Goal: Transaction & Acquisition: Subscribe to service/newsletter

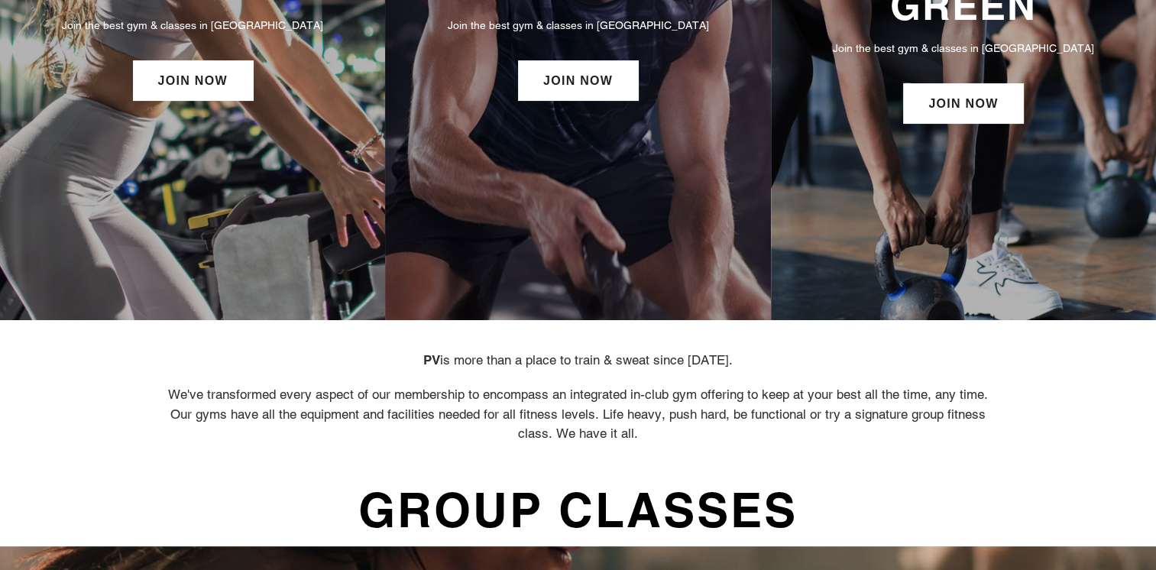
scroll to position [324, 0]
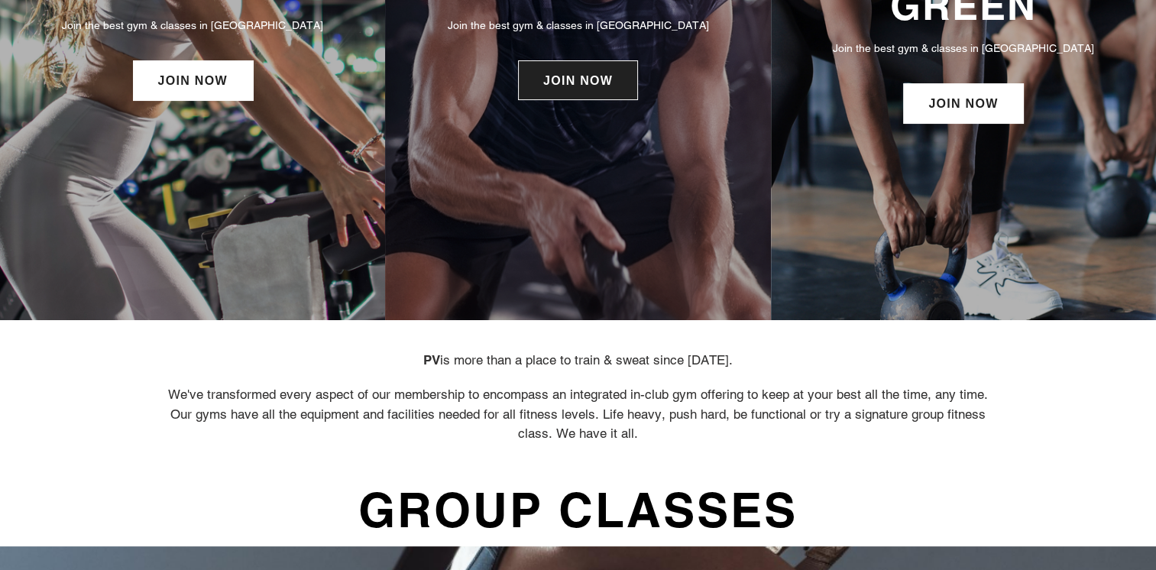
click at [573, 99] on link "JOIN NOW" at bounding box center [578, 80] width 120 height 40
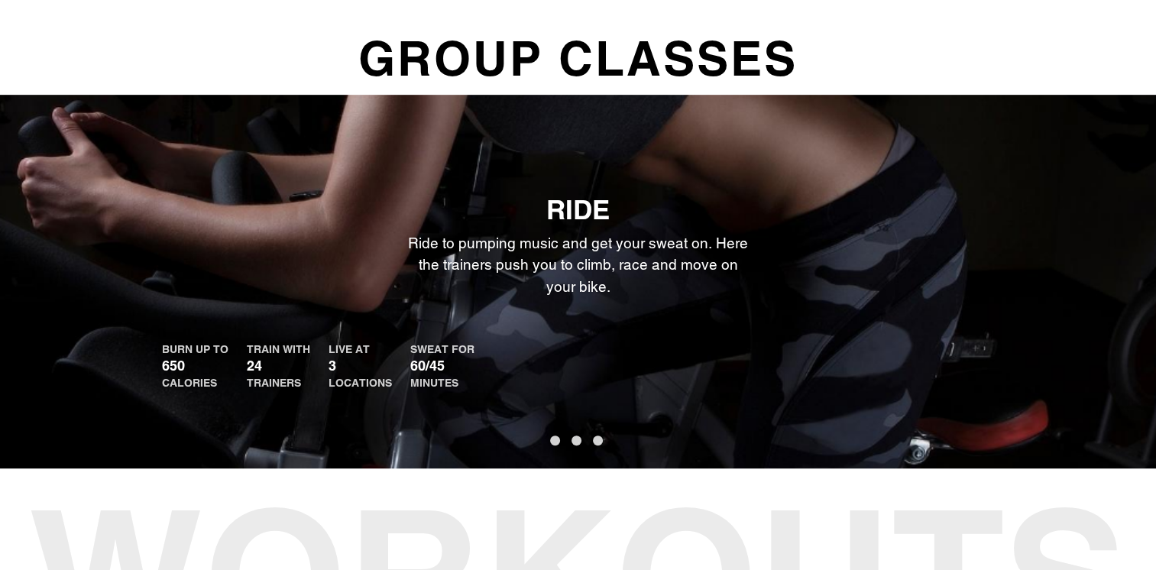
scroll to position [777, 0]
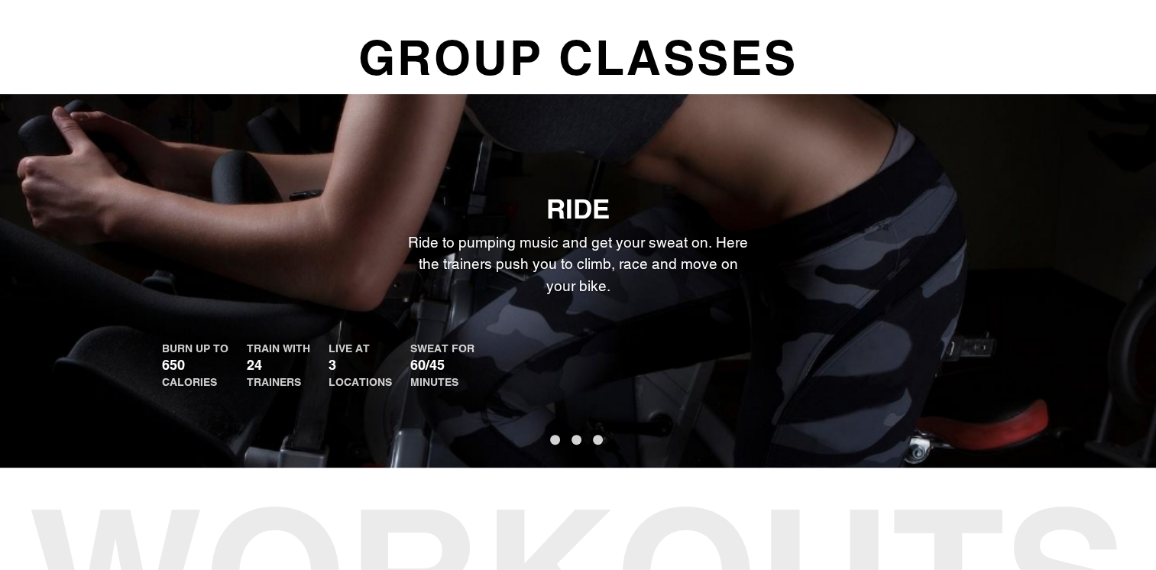
click at [579, 443] on button "2" at bounding box center [577, 440] width 10 height 10
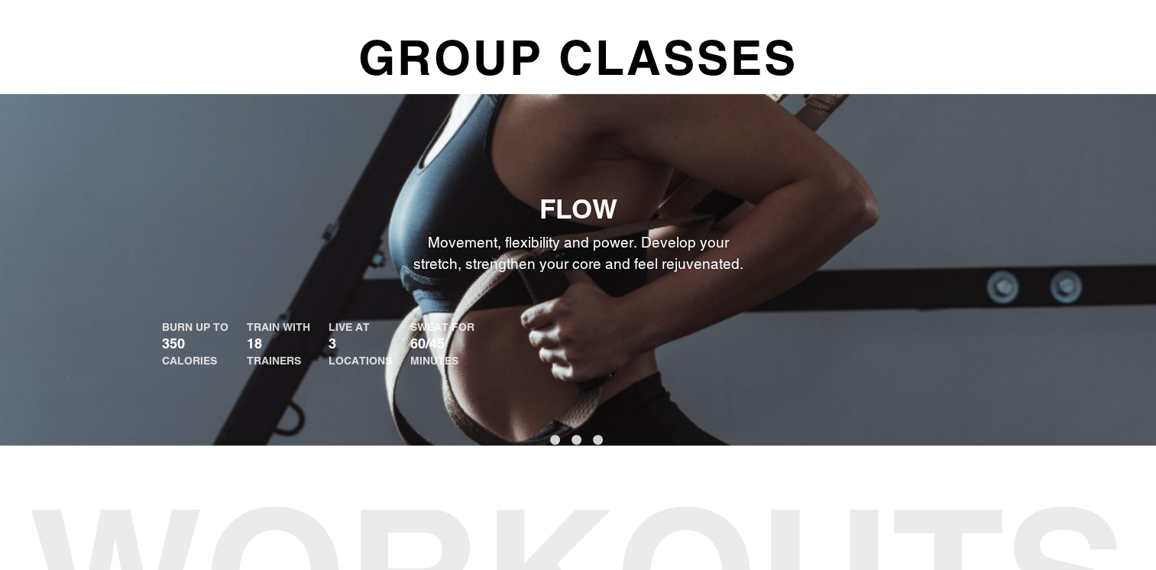
click at [560, 445] on button "1" at bounding box center [555, 440] width 10 height 10
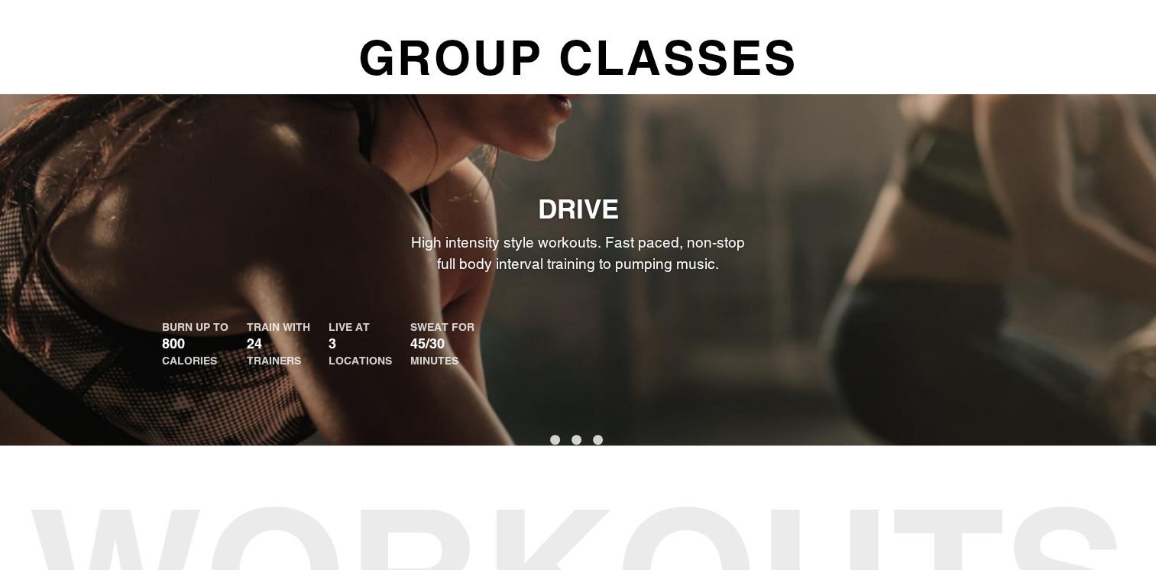
click at [572, 439] on button "2" at bounding box center [577, 440] width 10 height 10
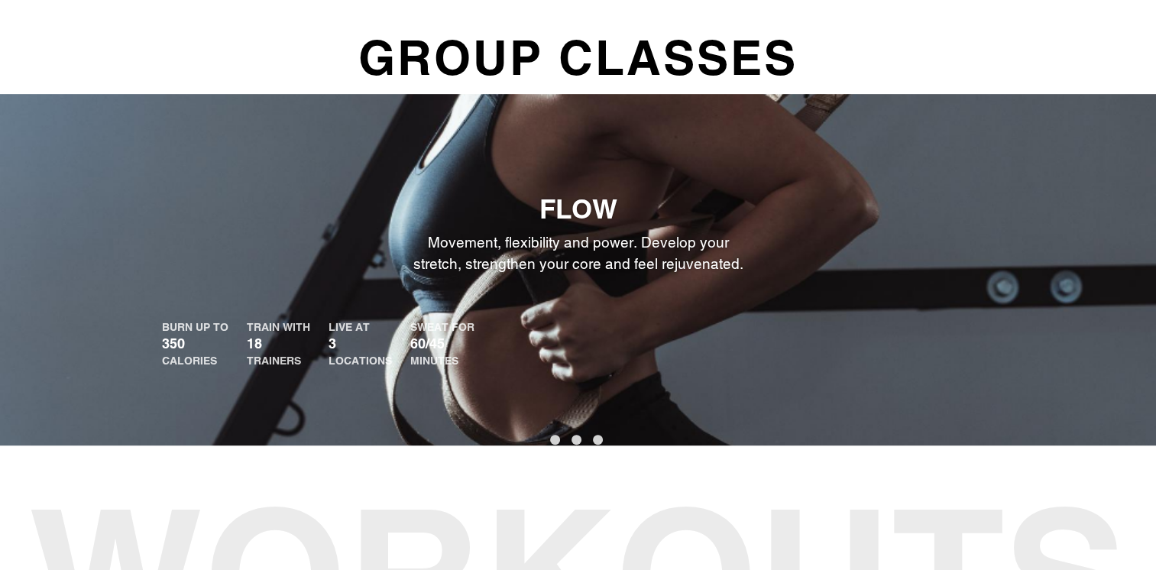
click at [601, 440] on button "3" at bounding box center [598, 440] width 10 height 10
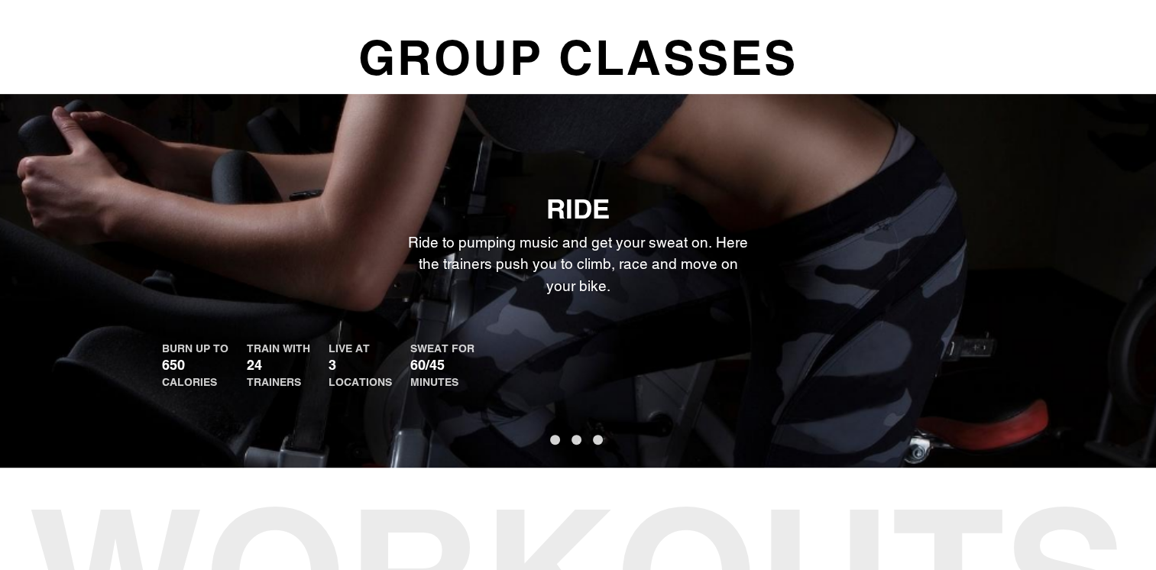
click at [581, 445] on button "2" at bounding box center [577, 440] width 10 height 10
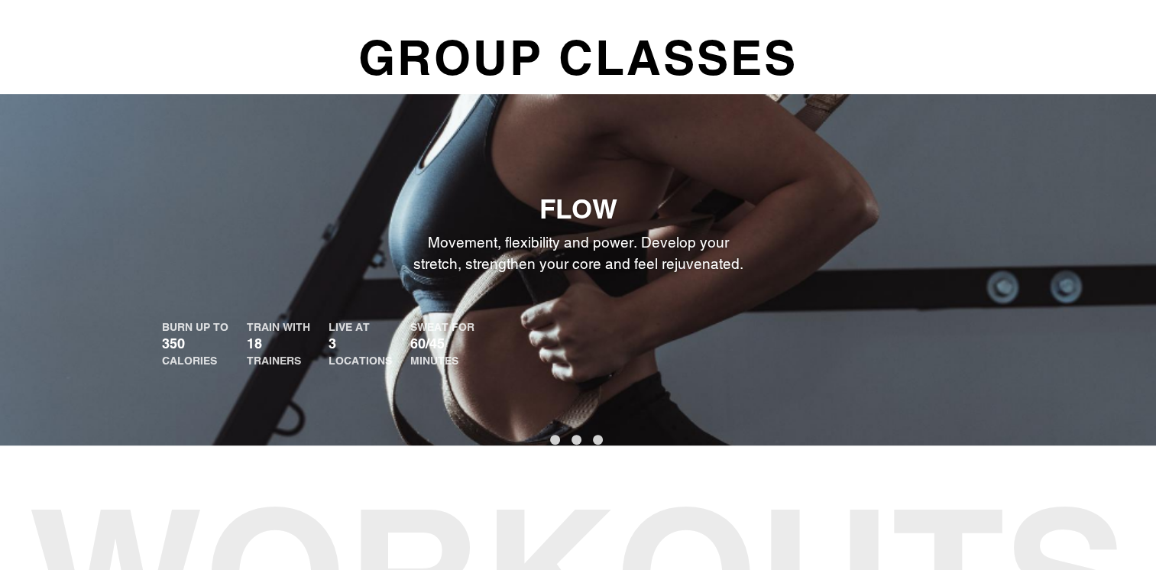
click at [548, 442] on ul "1 2 3" at bounding box center [578, 437] width 1156 height 21
click at [551, 443] on button "1" at bounding box center [555, 440] width 10 height 10
